Goal: Navigation & Orientation: Find specific page/section

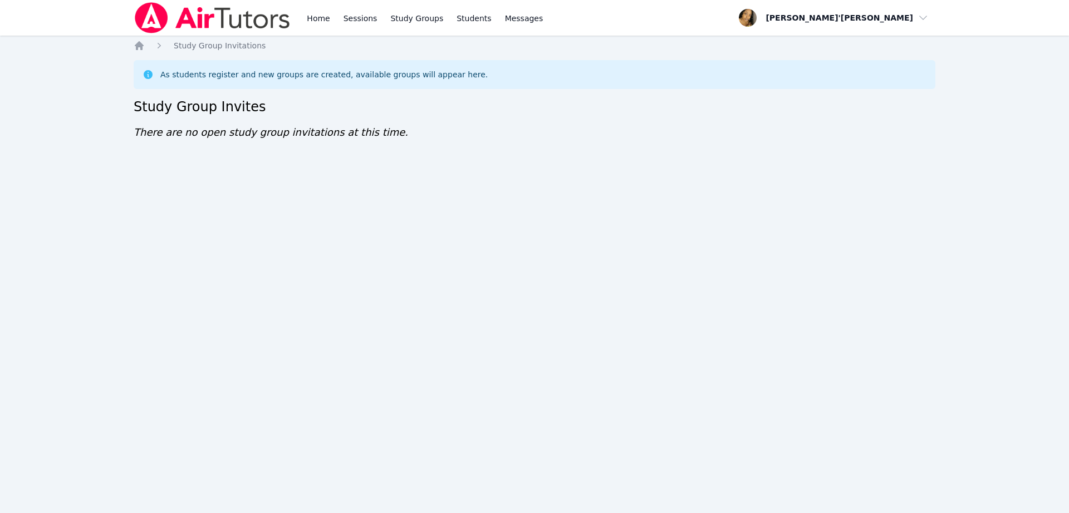
click at [430, 193] on div "Home Sessions Study Groups Students Messages Open user menu Lee'Tayna Hostick O…" at bounding box center [534, 256] width 1069 height 513
click at [0, 169] on div "Home Sessions Study Groups Students Messages Open user menu [PERSON_NAME]'[PERS…" at bounding box center [534, 256] width 1069 height 513
click at [0, 169] on div "Home Sessions Study Groups Students Messages Open user menu Lee'Tayna Hostick O…" at bounding box center [534, 256] width 1069 height 513
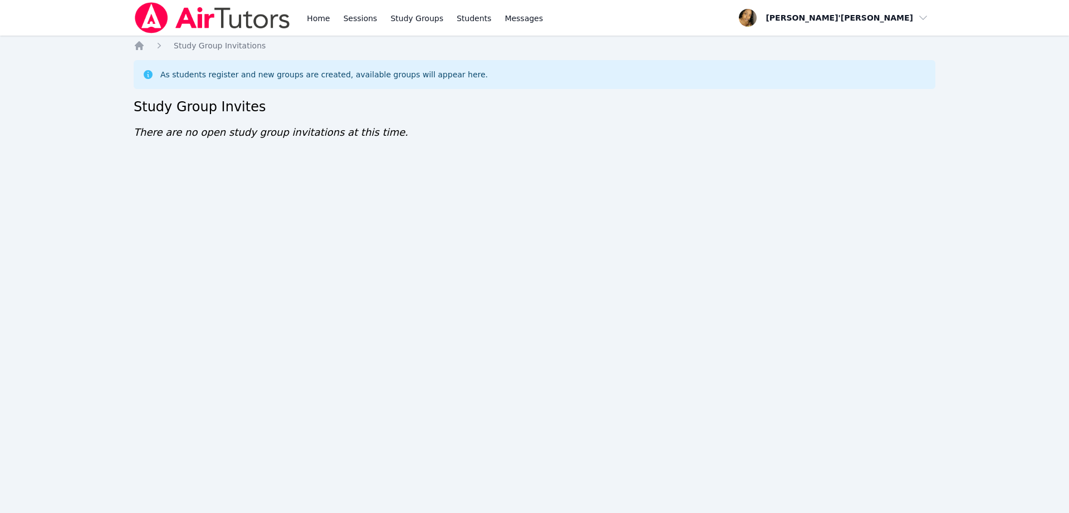
click at [0, 169] on div "Home Sessions Study Groups Students Messages Open user menu Lee'Tayna Hostick O…" at bounding box center [534, 256] width 1069 height 513
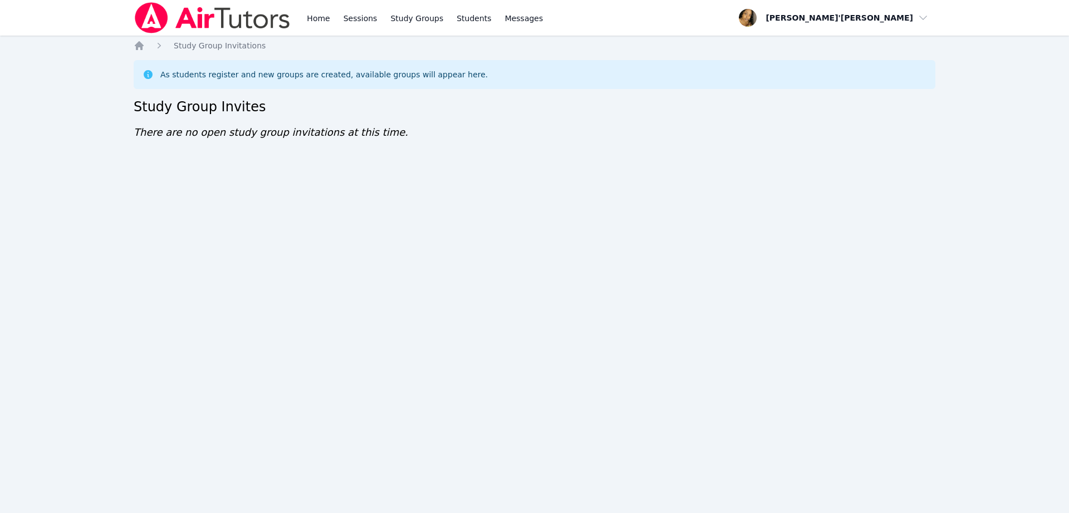
click at [0, 169] on div "Home Sessions Study Groups Students Messages Open user menu Lee'Tayna Hostick O…" at bounding box center [534, 256] width 1069 height 513
click at [0, 171] on div "Home Sessions Study Groups Students Messages Open user menu Lee'Tayna Hostick O…" at bounding box center [534, 256] width 1069 height 513
click at [0, 174] on div "Home Sessions Study Groups Students Messages Open user menu Lee'Tayna Hostick O…" at bounding box center [534, 256] width 1069 height 513
click at [0, 176] on div "Home Sessions Study Groups Students Messages Open user menu Lee'Tayna Hostick O…" at bounding box center [534, 256] width 1069 height 513
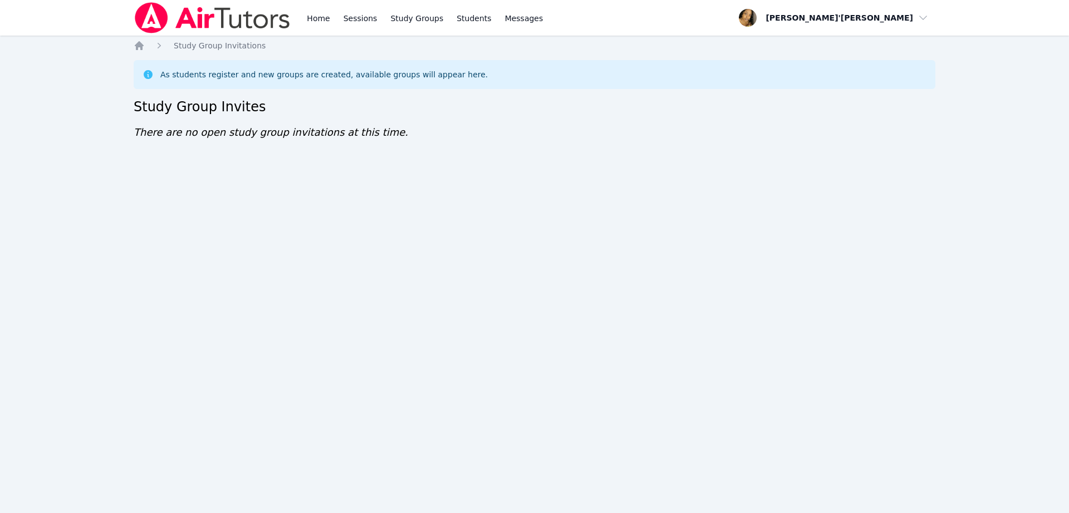
click at [0, 176] on div "Home Sessions Study Groups Students Messages Open user menu Lee'Tayna Hostick O…" at bounding box center [534, 256] width 1069 height 513
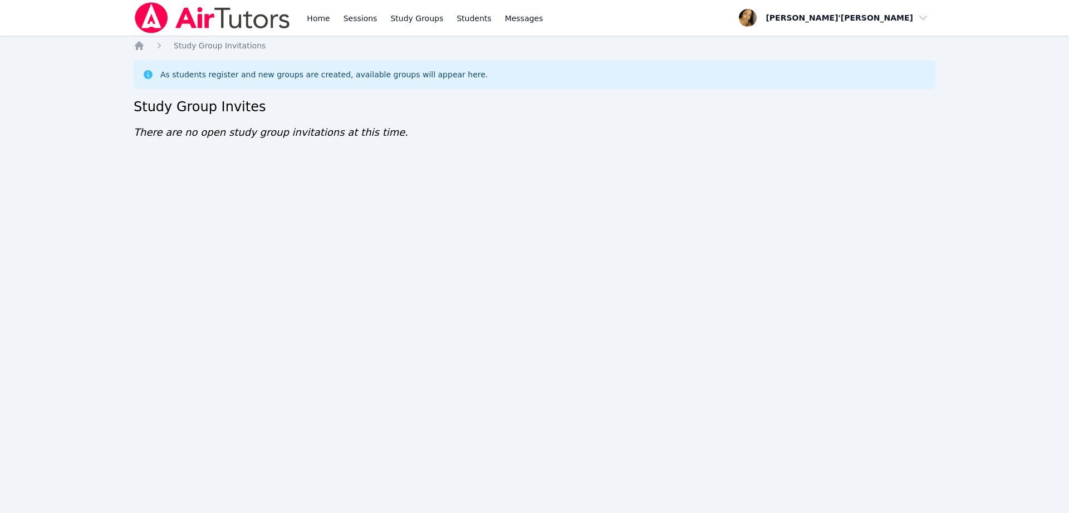
click at [0, 176] on div "Home Sessions Study Groups Students Messages Open user menu Lee'Tayna Hostick O…" at bounding box center [534, 256] width 1069 height 513
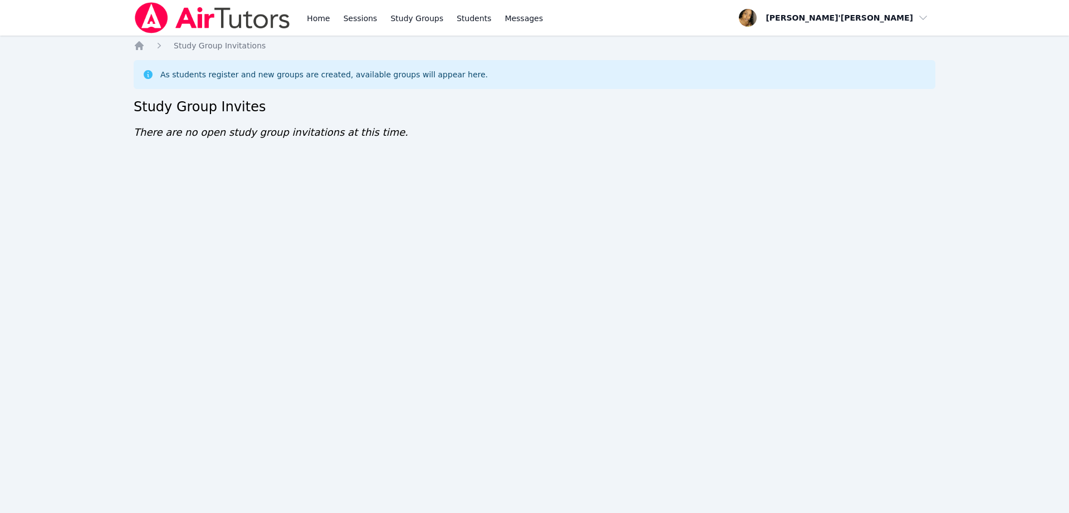
click at [0, 176] on div "Home Sessions Study Groups Students Messages Open user menu Lee'Tayna Hostick O…" at bounding box center [534, 256] width 1069 height 513
click at [0, 177] on div "Home Sessions Study Groups Students Messages Open user menu Lee'Tayna Hostick O…" at bounding box center [534, 256] width 1069 height 513
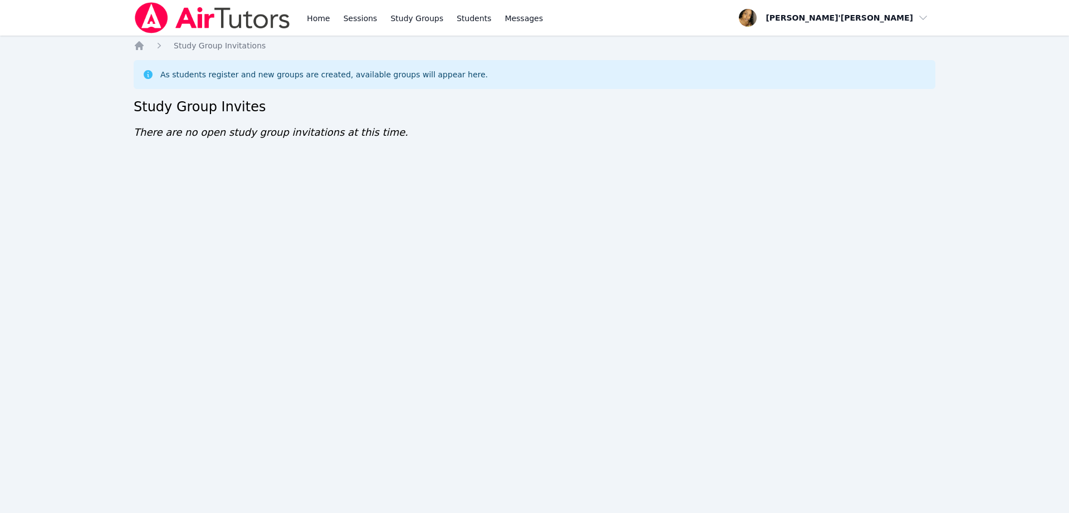
click at [0, 177] on div "Home Sessions Study Groups Students Messages Open user menu Lee'Tayna Hostick O…" at bounding box center [534, 256] width 1069 height 513
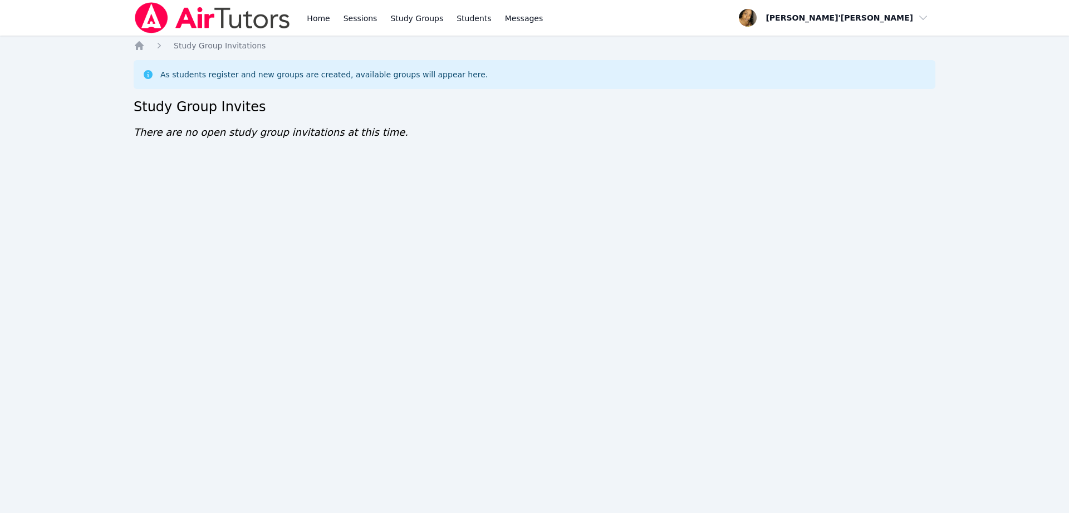
click at [0, 177] on div "Home Sessions Study Groups Students Messages Open user menu Lee'Tayna Hostick O…" at bounding box center [534, 256] width 1069 height 513
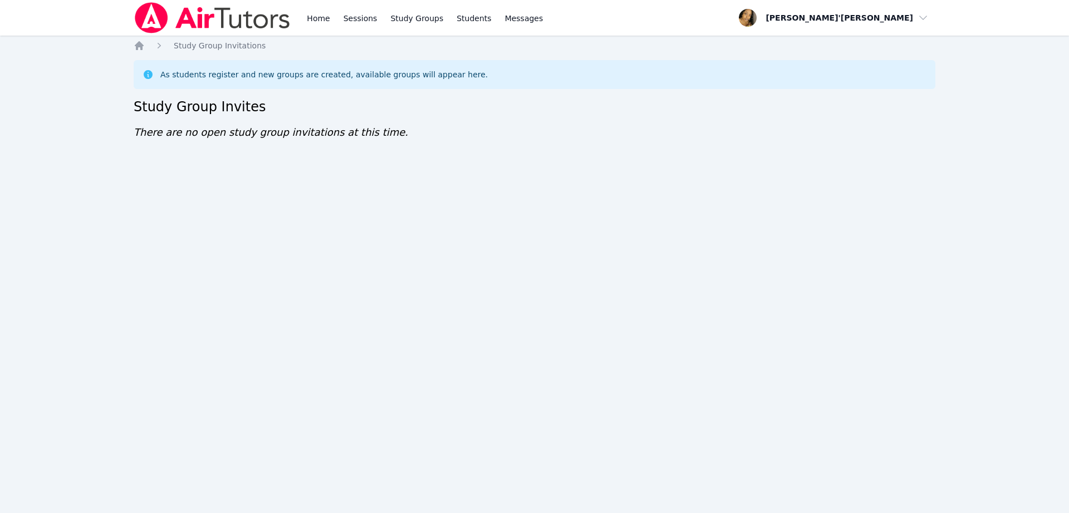
click at [0, 177] on div "Home Sessions Study Groups Students Messages Open user menu Lee'Tayna Hostick O…" at bounding box center [534, 256] width 1069 height 513
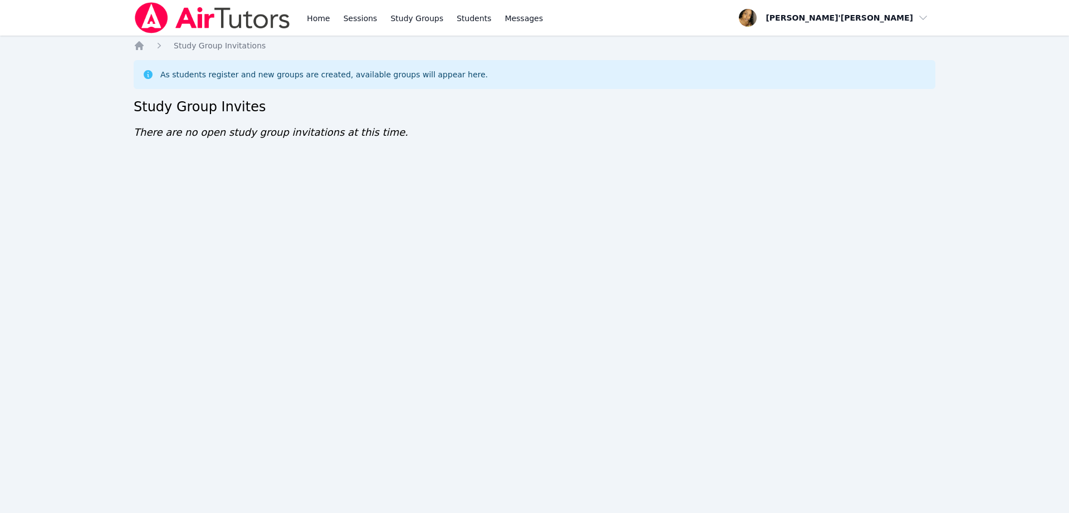
click at [0, 177] on div "Home Sessions Study Groups Students Messages Open user menu Lee'Tayna Hostick O…" at bounding box center [534, 256] width 1069 height 513
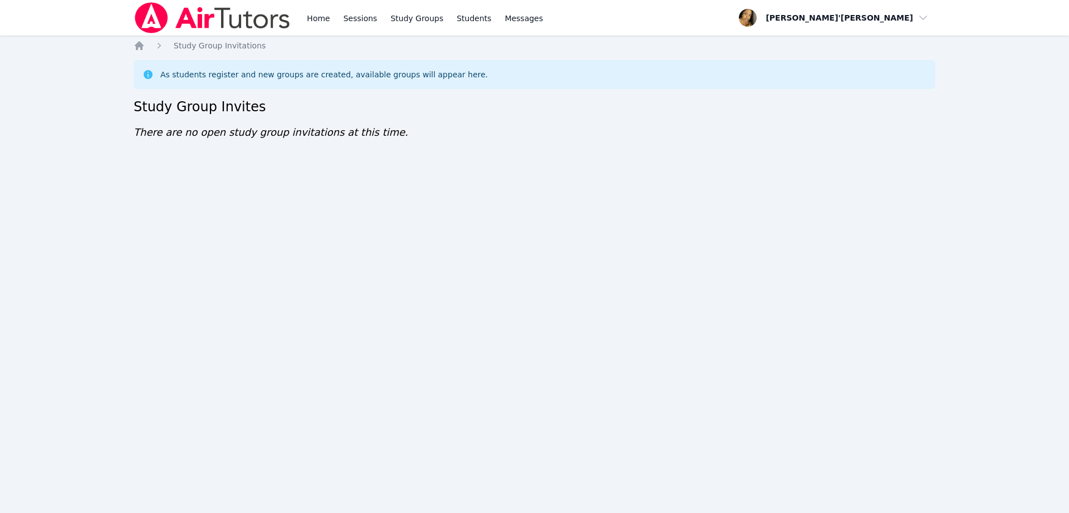
click at [0, 177] on div "Home Sessions Study Groups Students Messages Open user menu Lee'Tayna Hostick O…" at bounding box center [534, 256] width 1069 height 513
